Goal: Information Seeking & Learning: Check status

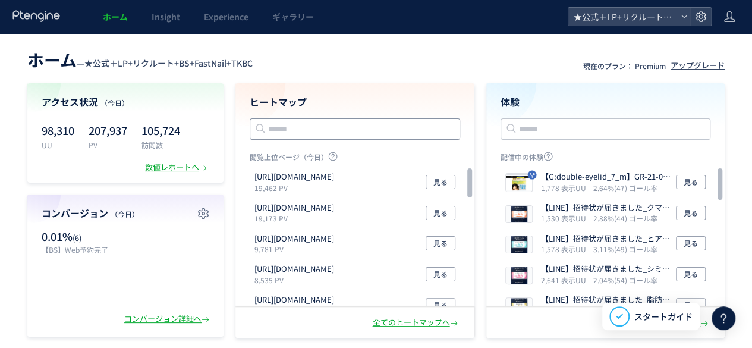
click at [294, 127] on input "text" at bounding box center [355, 128] width 211 height 21
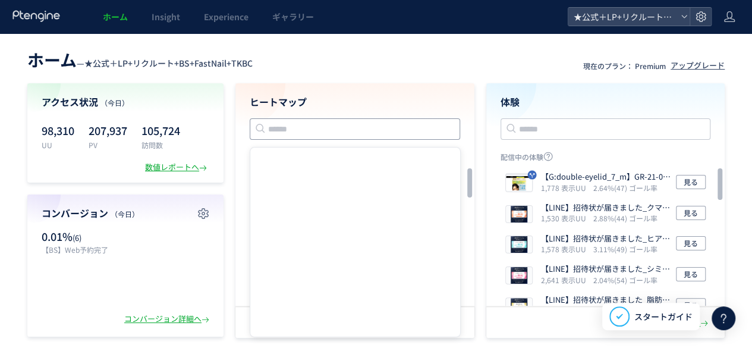
paste input "**********"
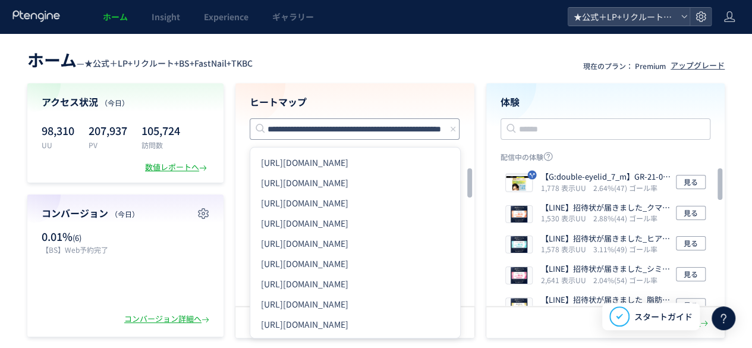
type input "**********"
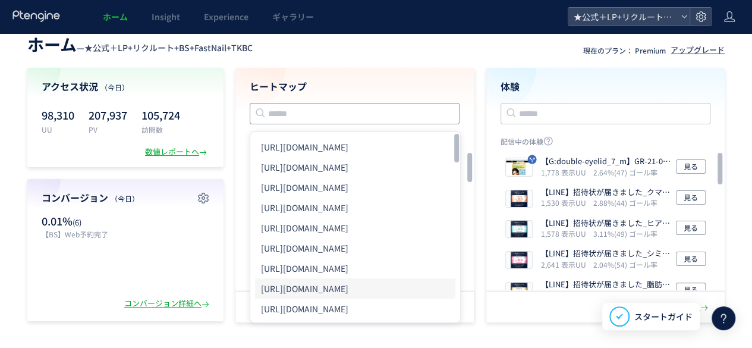
scroll to position [0, 0]
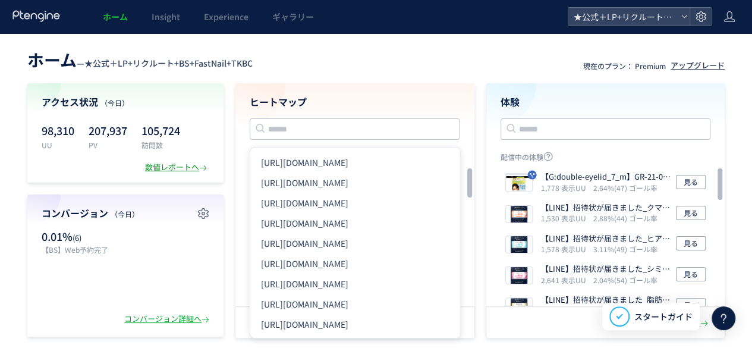
click at [172, 165] on div "数値レポートへ" at bounding box center [177, 167] width 64 height 11
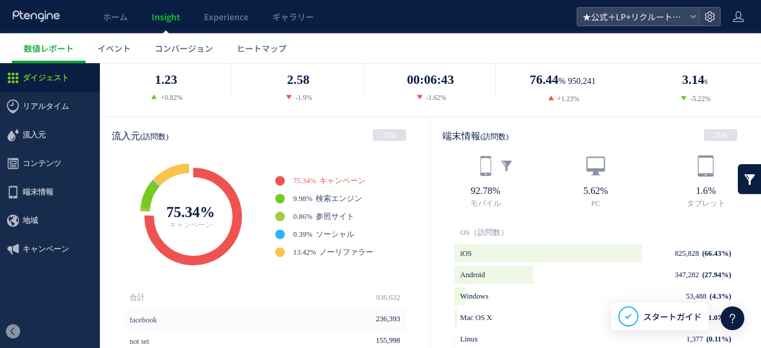
scroll to position [297, 0]
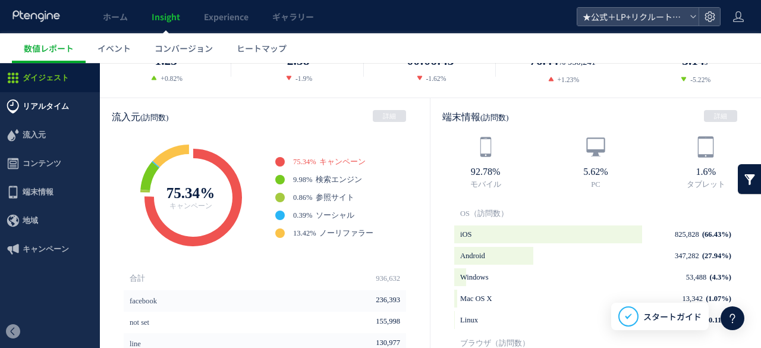
click at [43, 108] on span "リアルタイム" at bounding box center [46, 106] width 46 height 29
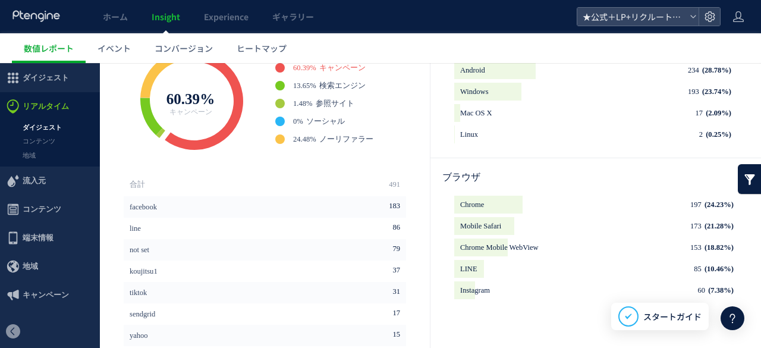
scroll to position [185, 0]
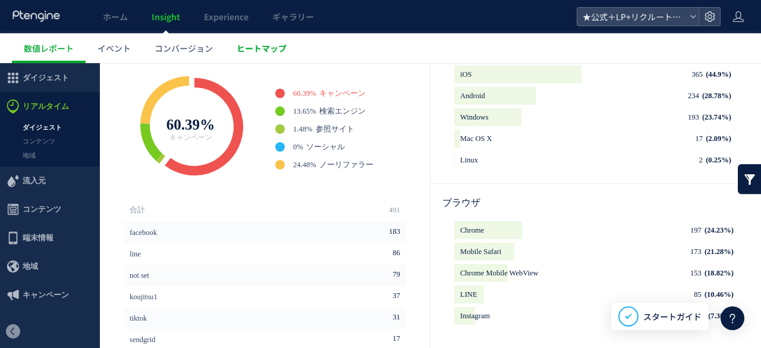
click at [249, 49] on span "ヒートマップ" at bounding box center [262, 48] width 50 height 12
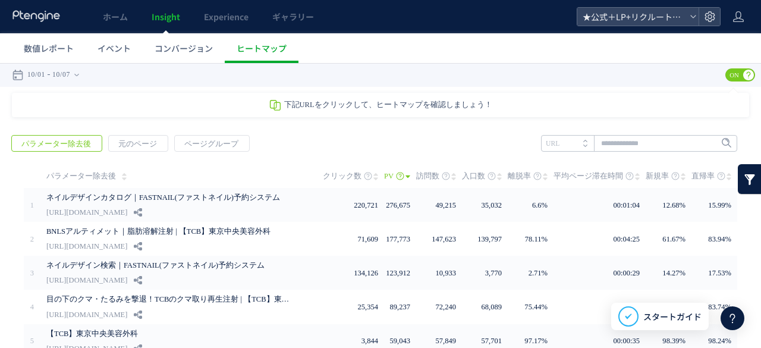
click at [183, 46] on span "コンバージョン" at bounding box center [184, 48] width 58 height 12
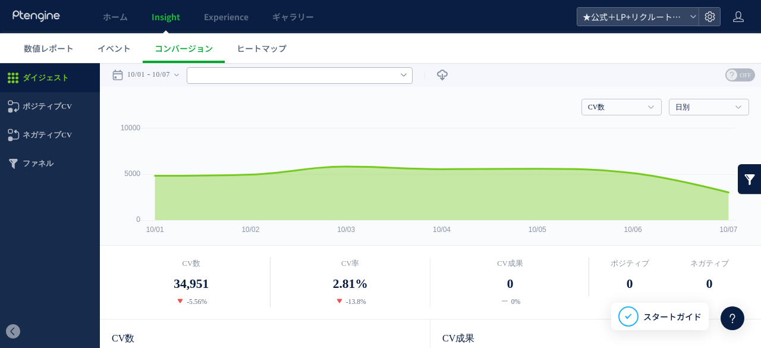
click at [259, 73] on input "text" at bounding box center [300, 75] width 226 height 17
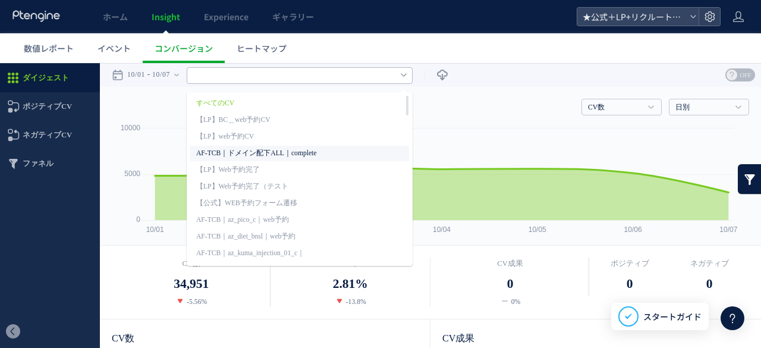
click at [254, 152] on link "AF-TCB｜ドメイン配下ALL｜complete" at bounding box center [281, 153] width 171 height 15
type input "**********"
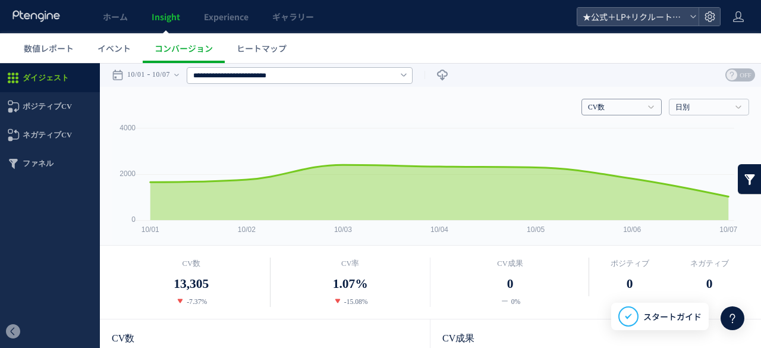
click at [641, 112] on h4 "CV数" at bounding box center [622, 107] width 80 height 17
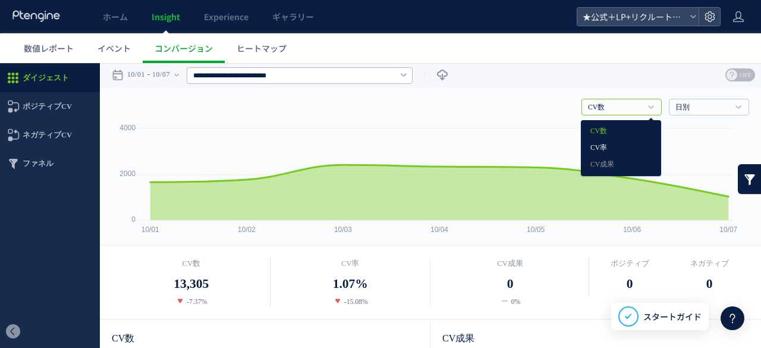
click at [627, 145] on link "CV率" at bounding box center [621, 147] width 61 height 15
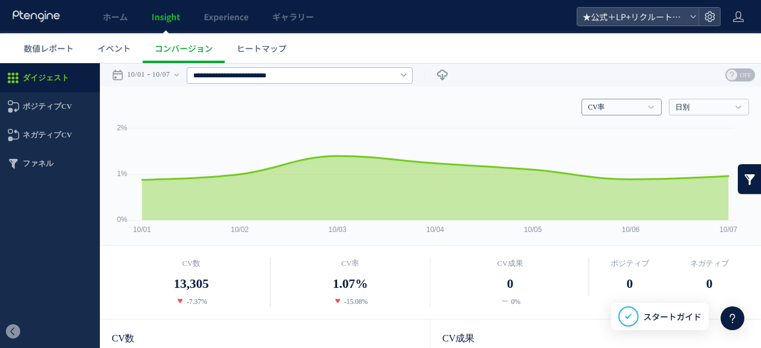
click at [630, 110] on link "CV率" at bounding box center [615, 107] width 54 height 11
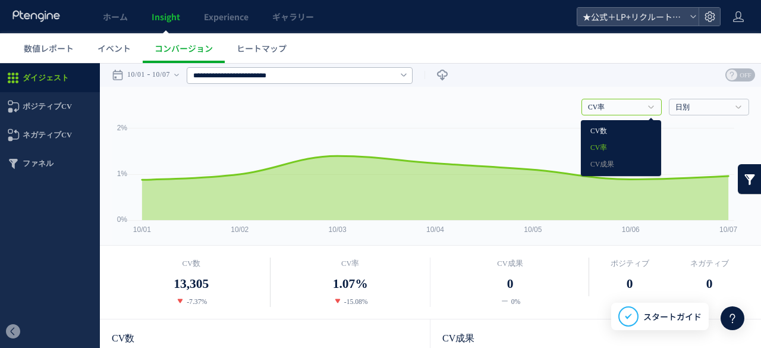
click at [629, 131] on link "CV数" at bounding box center [621, 131] width 61 height 15
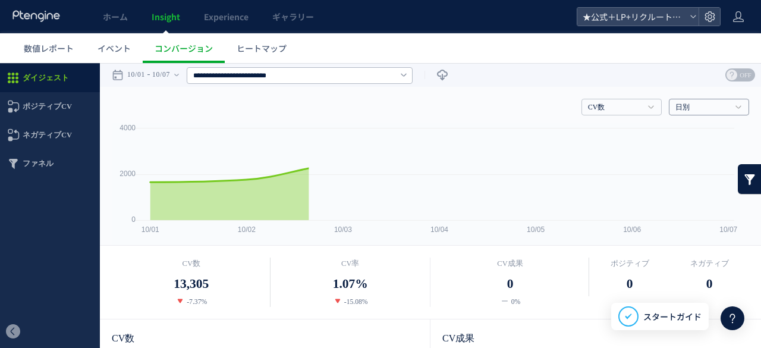
click at [684, 106] on link "日別" at bounding box center [703, 107] width 54 height 11
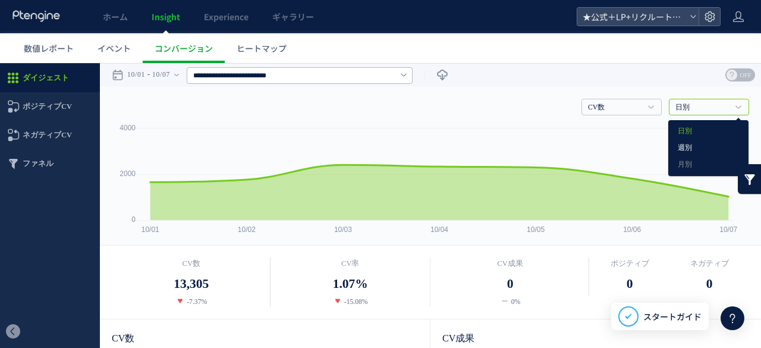
click at [687, 146] on link "週別" at bounding box center [708, 147] width 61 height 15
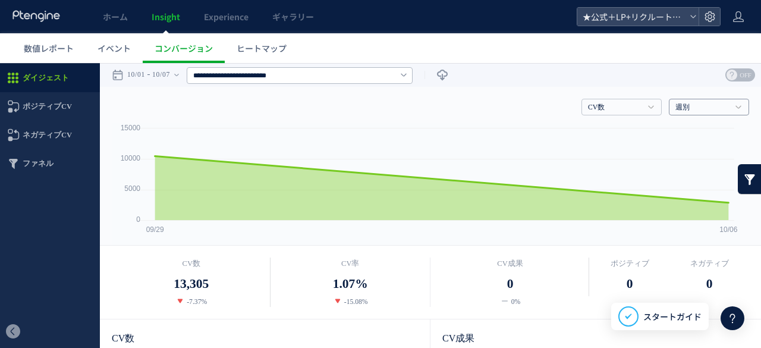
click at [694, 103] on link "週別" at bounding box center [703, 107] width 54 height 11
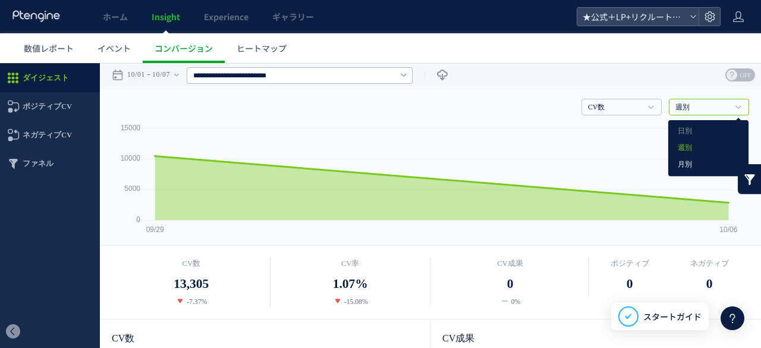
click at [679, 165] on link "月別" at bounding box center [708, 164] width 61 height 15
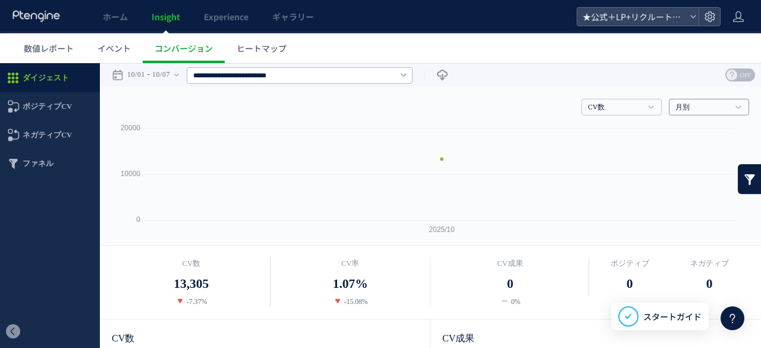
click at [690, 104] on link "月別" at bounding box center [703, 107] width 54 height 11
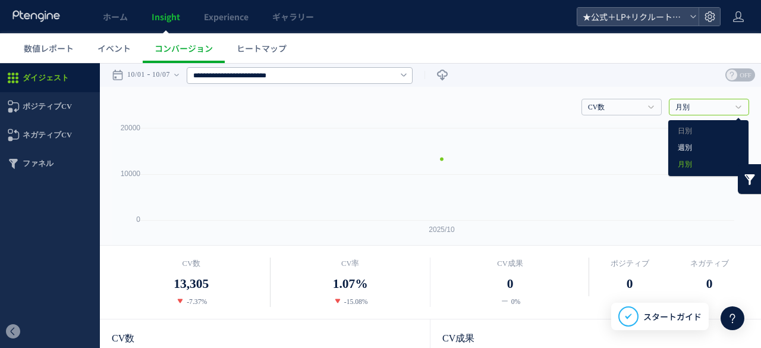
click at [690, 142] on link "週別" at bounding box center [708, 147] width 61 height 15
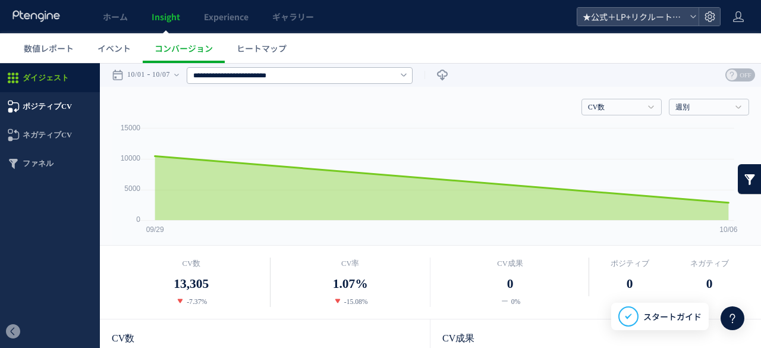
click at [50, 106] on span "ポジティブCV" at bounding box center [47, 106] width 49 height 29
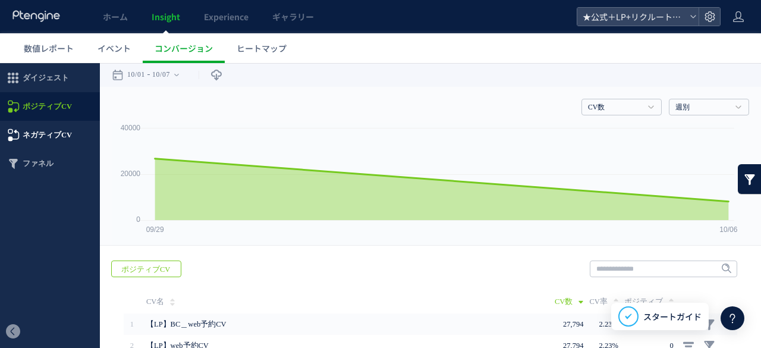
click at [51, 122] on span "ネガティブCV" at bounding box center [47, 135] width 49 height 29
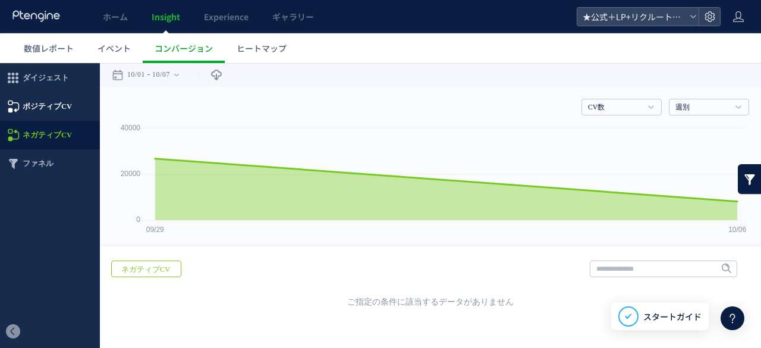
click at [48, 111] on span "ポジティブCV" at bounding box center [47, 106] width 49 height 29
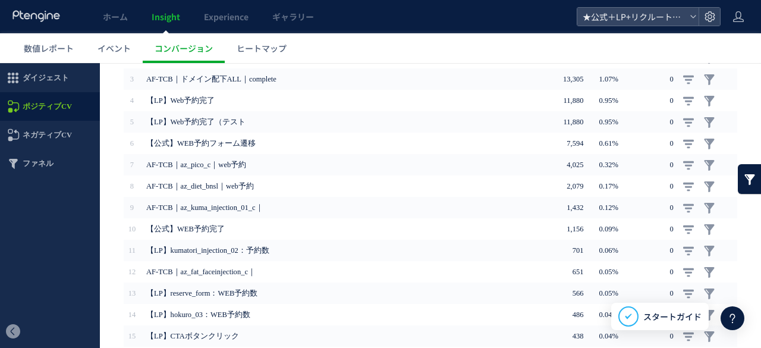
scroll to position [297, 0]
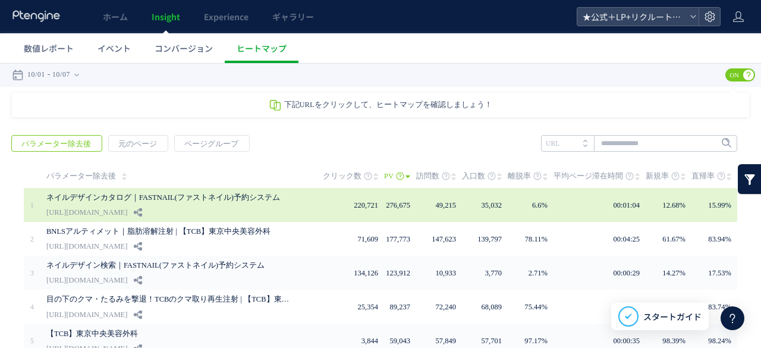
click at [278, 202] on link "ネイルデザインカタログ｜FASTNAIL(ファストネイル)予約システム" at bounding box center [171, 197] width 250 height 14
